Goal: Communication & Community: Answer question/provide support

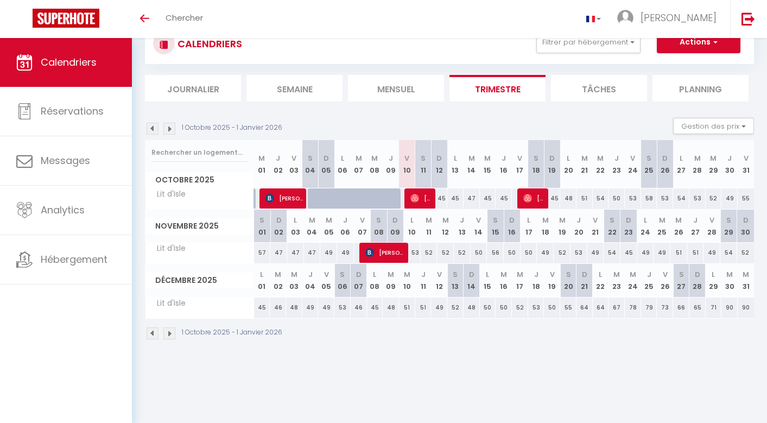
scroll to position [38, 0]
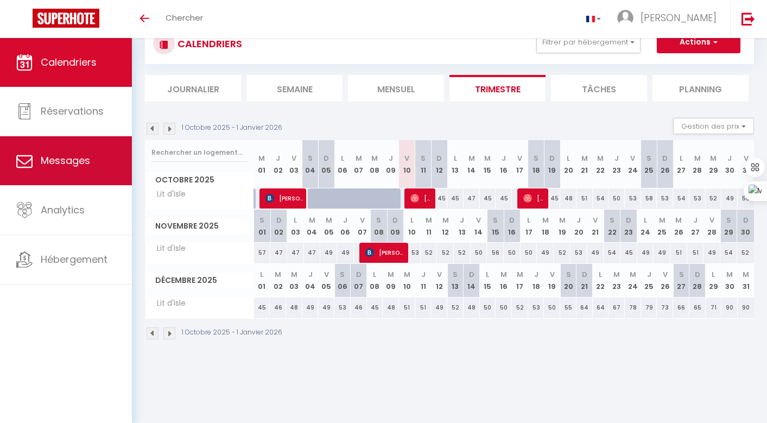
click at [70, 159] on span "Messages" at bounding box center [65, 161] width 49 height 14
select select "message"
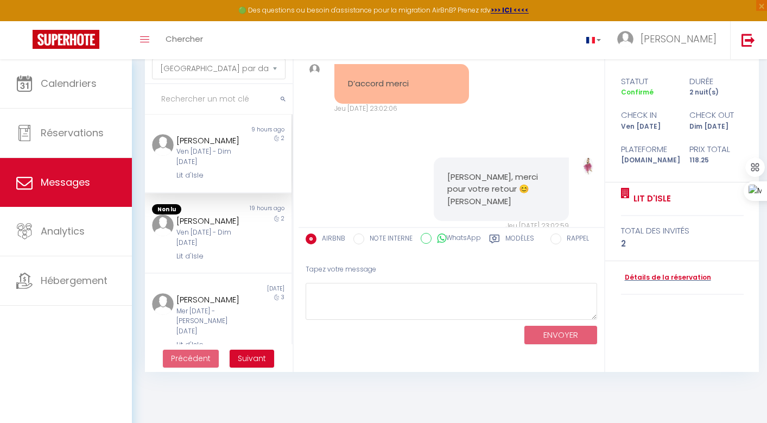
scroll to position [59, 0]
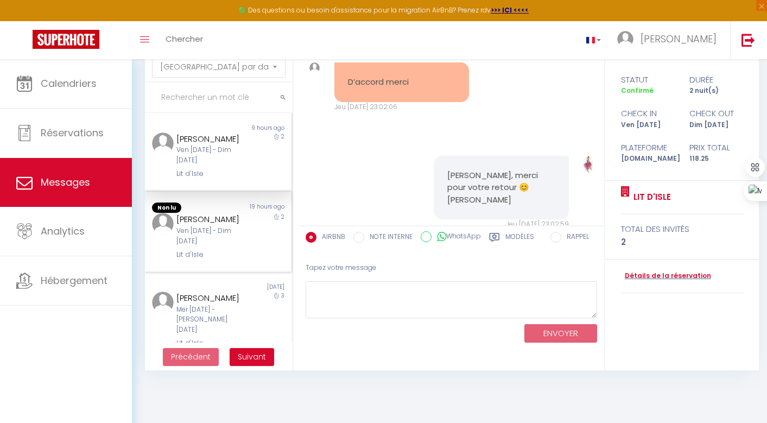
click at [230, 243] on div "Ven 17 Oct - Dim 19 Oct" at bounding box center [212, 236] width 71 height 21
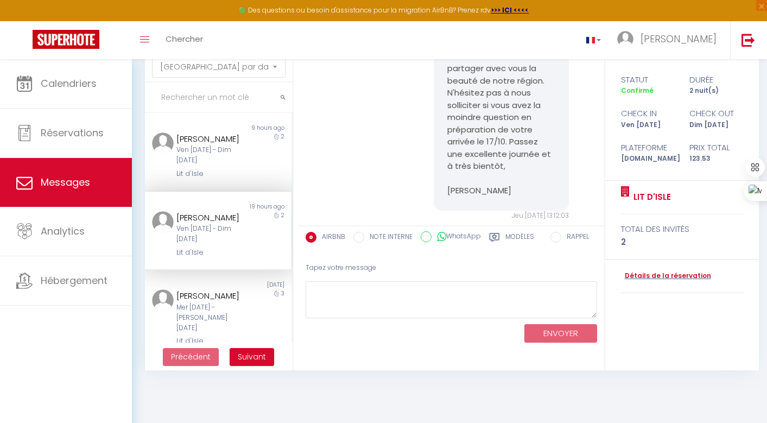
scroll to position [1068, 0]
click at [261, 171] on div "2" at bounding box center [273, 156] width 36 height 47
